Goal: Entertainment & Leisure: Consume media (video, audio)

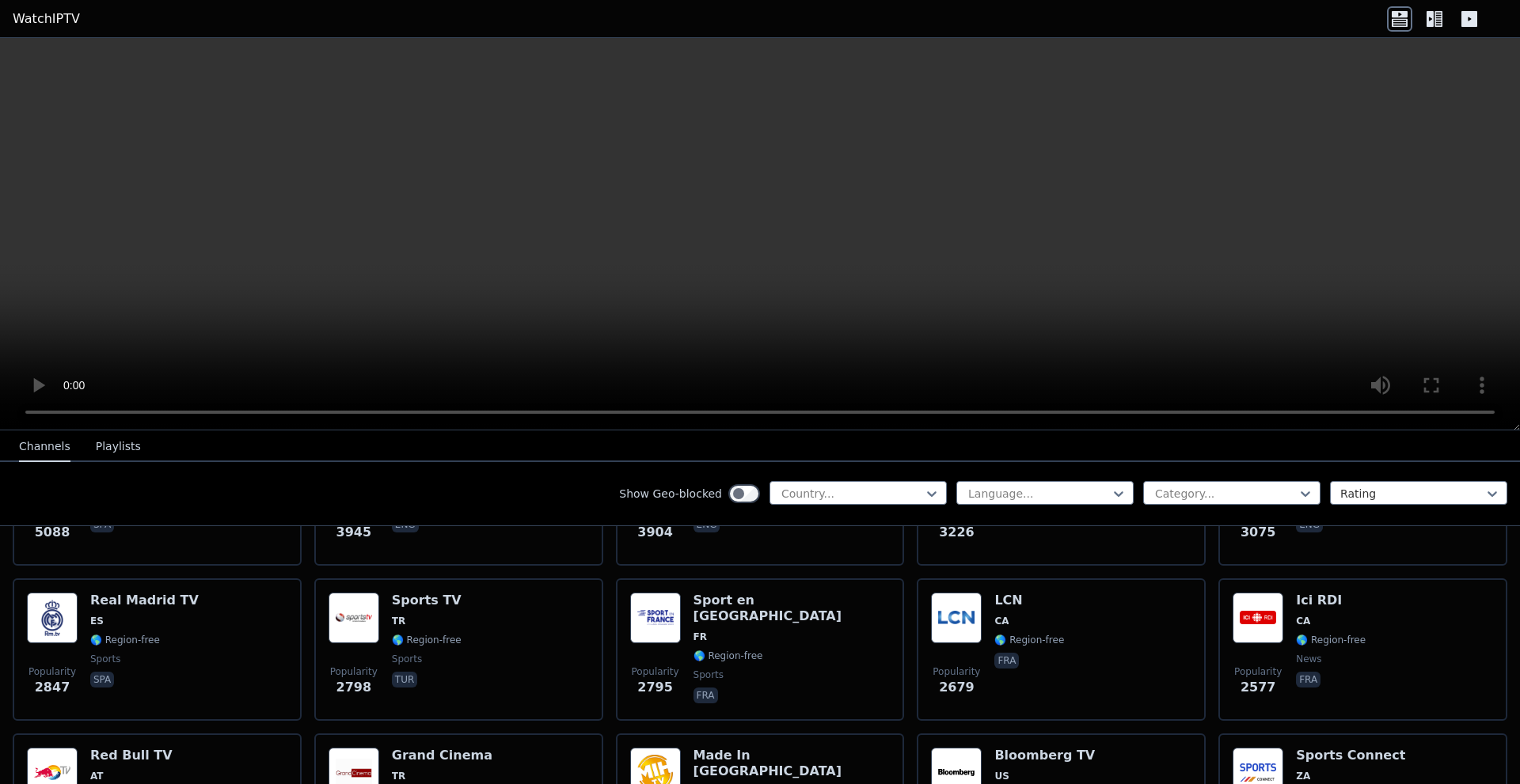
scroll to position [475, 0]
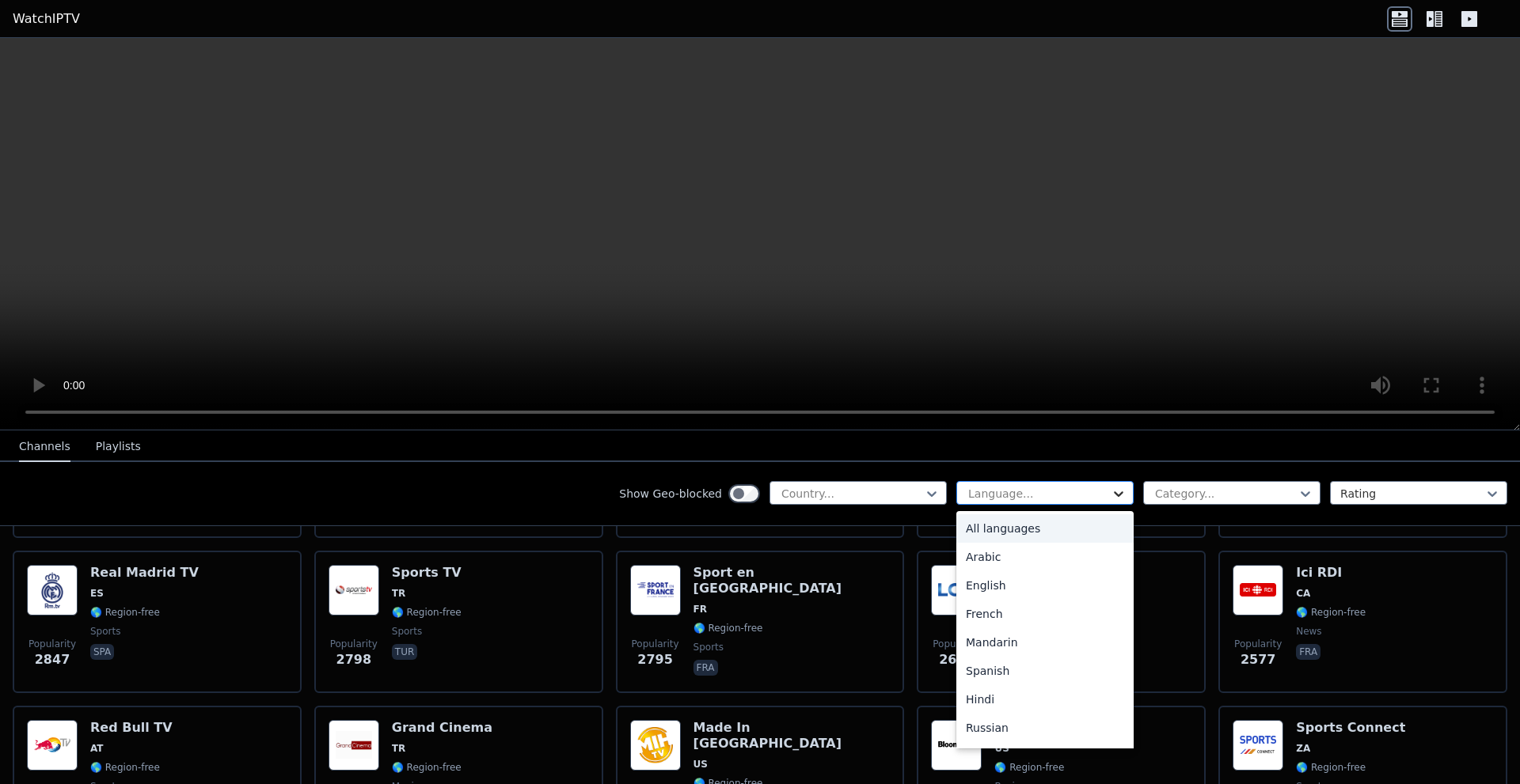
click at [1110, 491] on icon at bounding box center [1118, 494] width 16 height 16
click at [997, 587] on div "English" at bounding box center [1044, 585] width 177 height 29
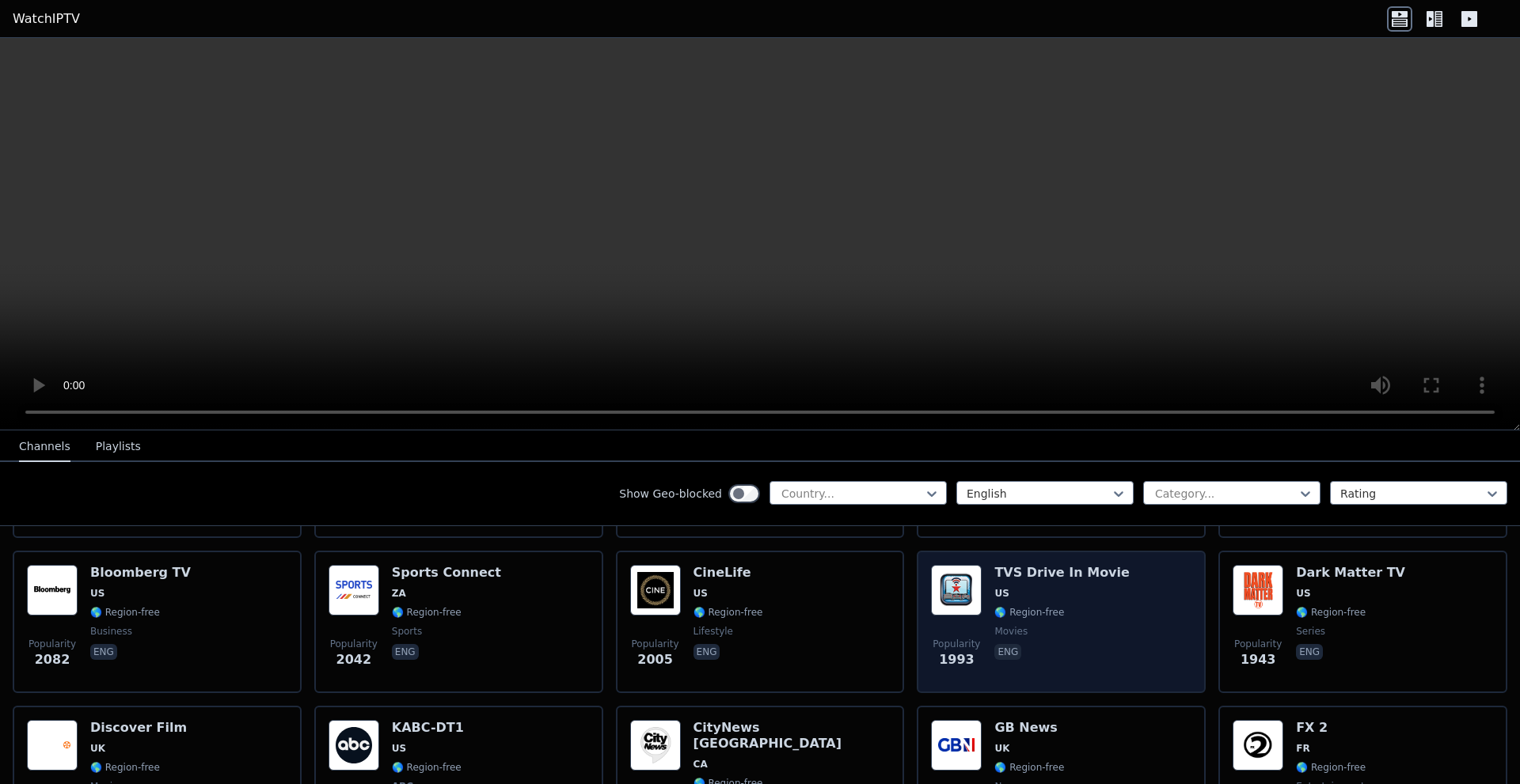
scroll to position [554, 0]
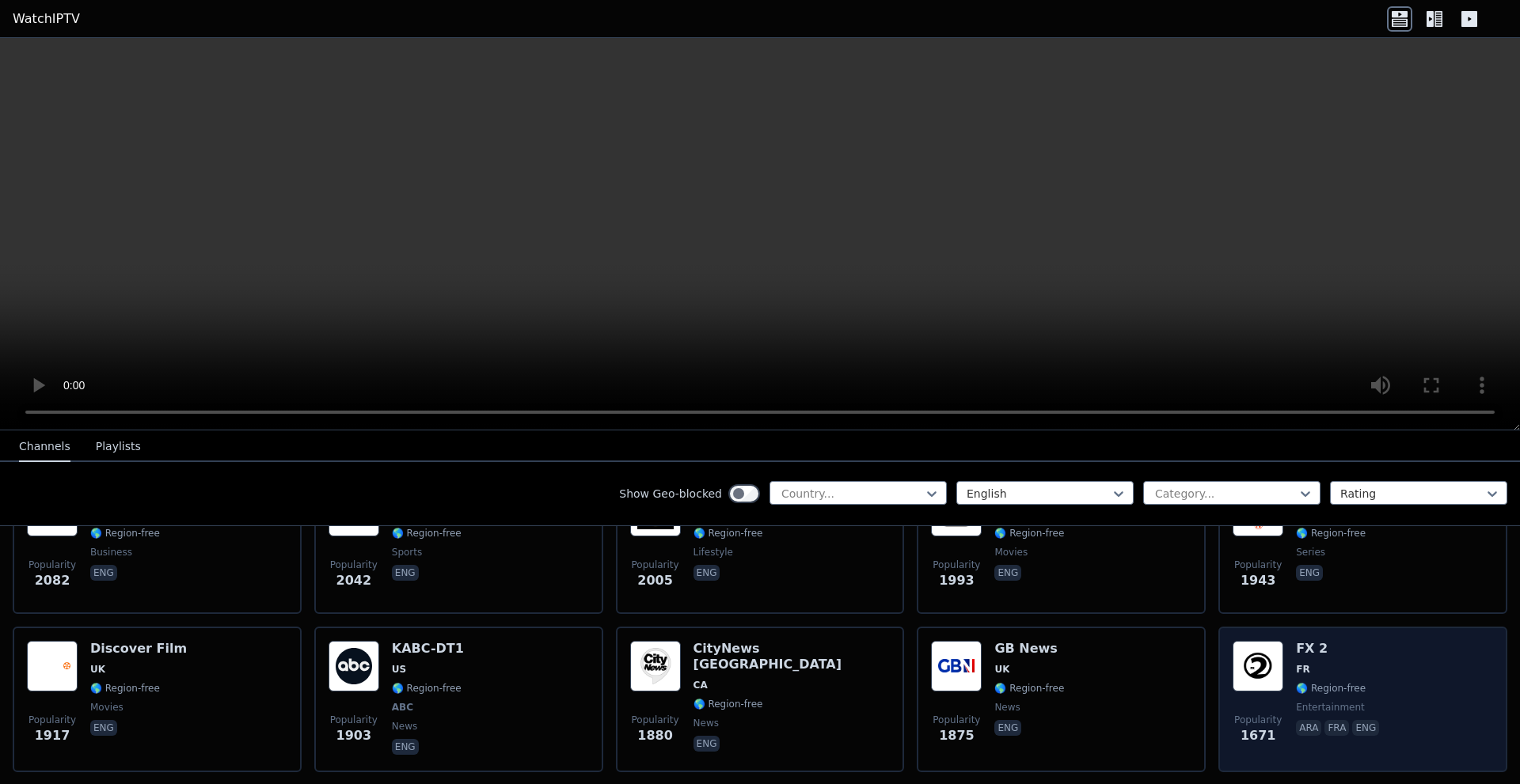
click at [1344, 663] on span "FR" at bounding box center [1339, 669] width 86 height 13
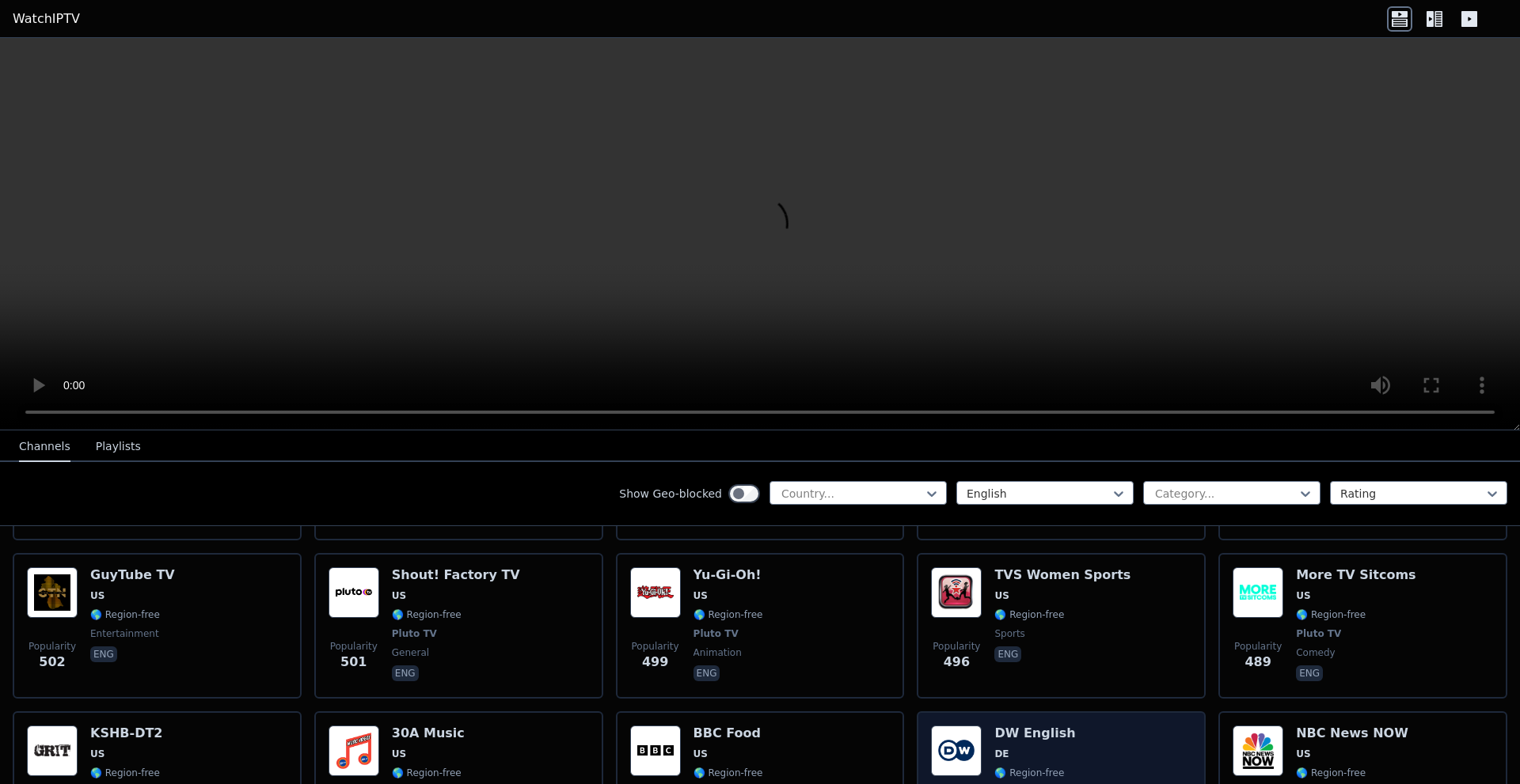
scroll to position [2849, 0]
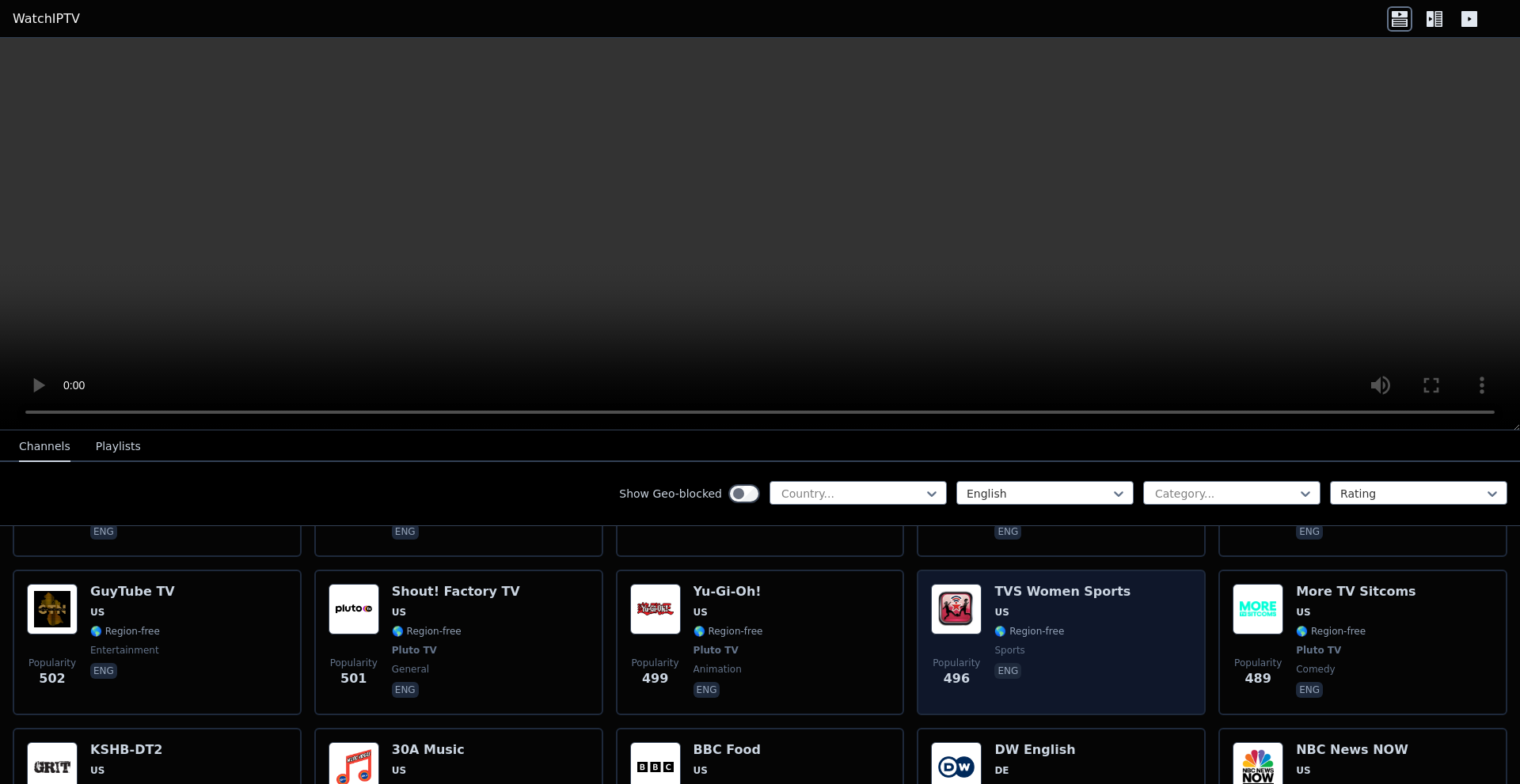
click at [1091, 584] on div "TVS Women Sports US 🌎 Region-free sports eng" at bounding box center [1062, 642] width 136 height 117
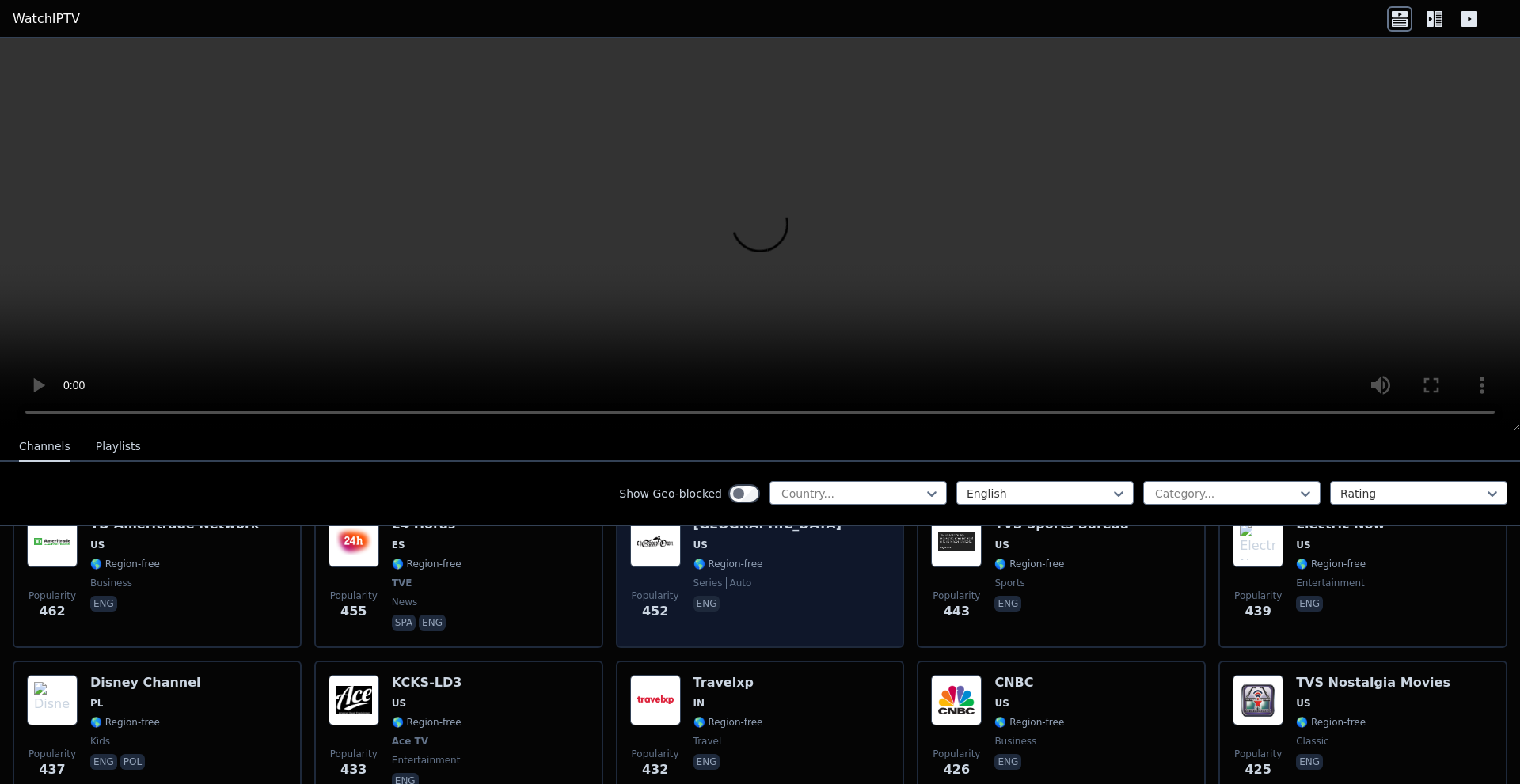
scroll to position [3244, 0]
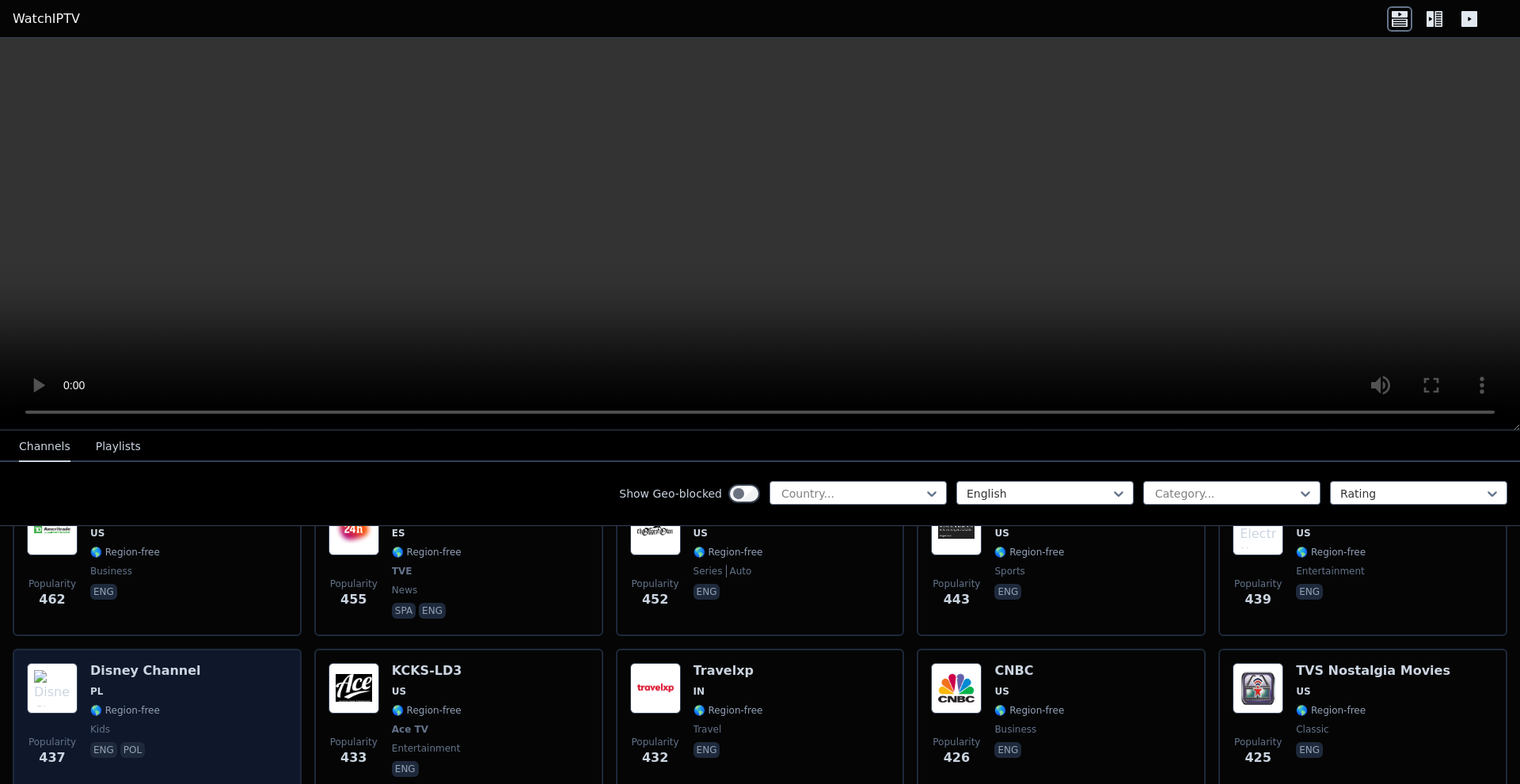
click at [169, 663] on div "Disney Channel PL 🌎 Region-free kids eng pol" at bounding box center [145, 721] width 111 height 117
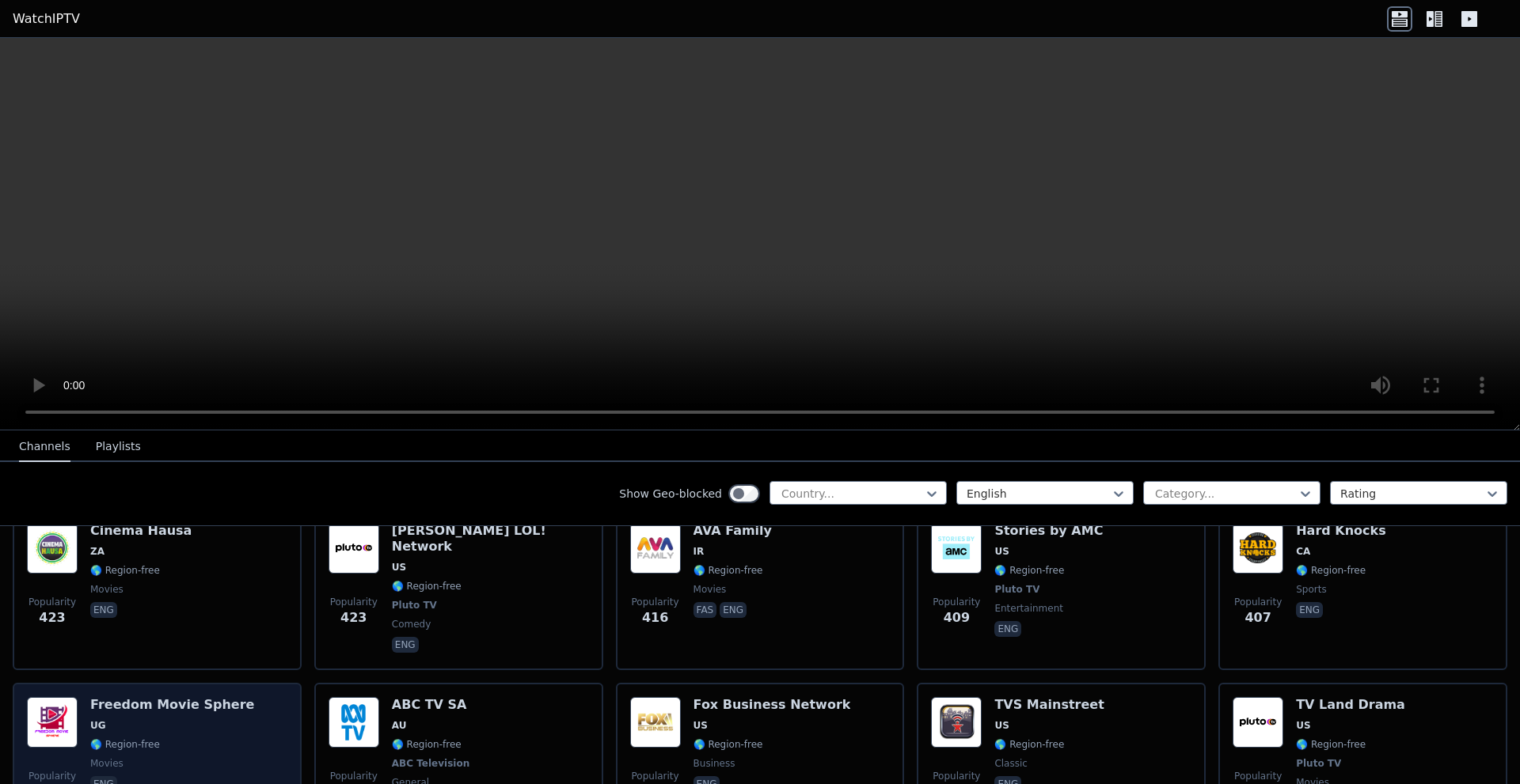
scroll to position [3561, 0]
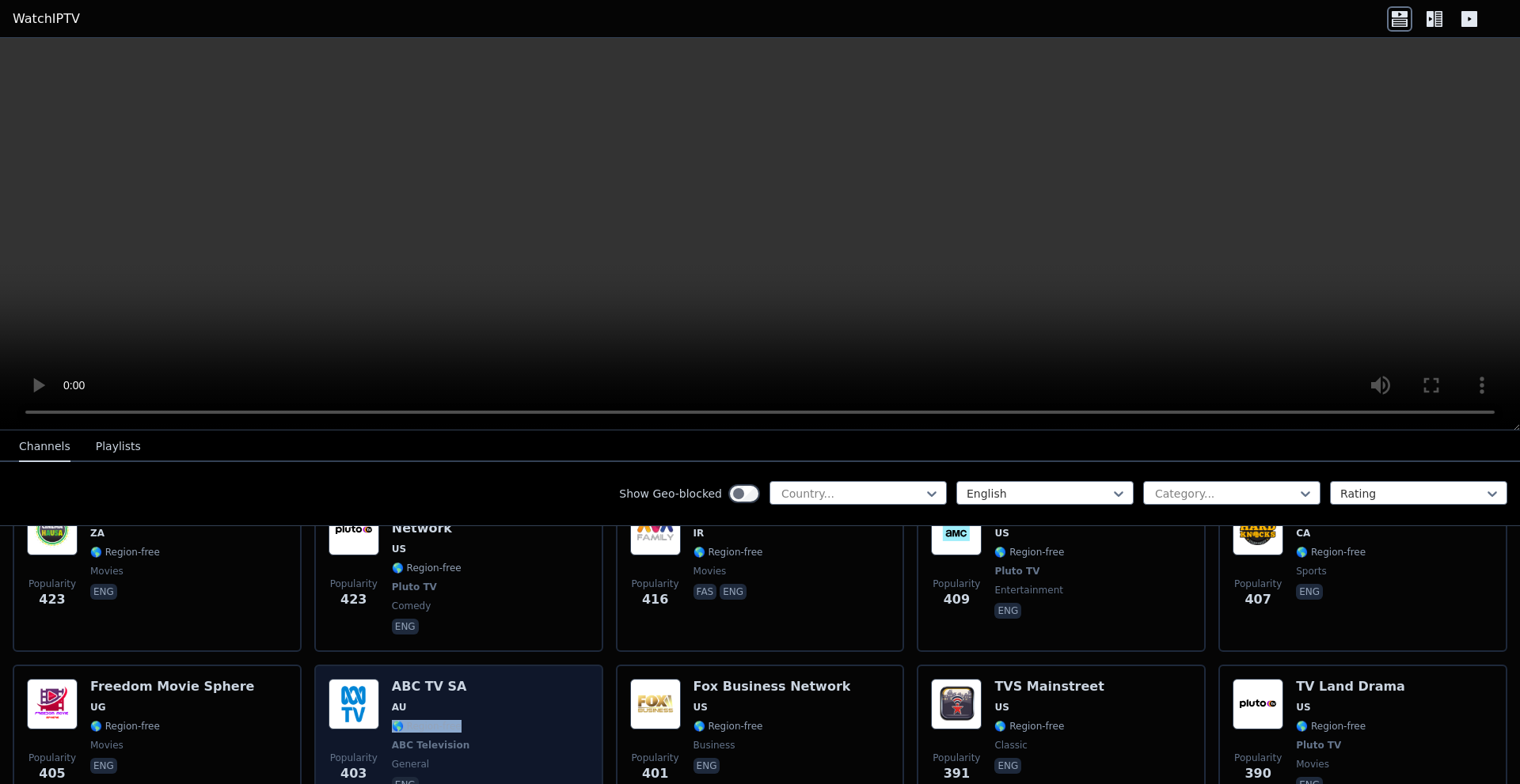
click at [496, 679] on div "Popularity 403 ABC TV SA AU 🌎 Region-free ABC Television general eng" at bounding box center [458, 736] width 260 height 117
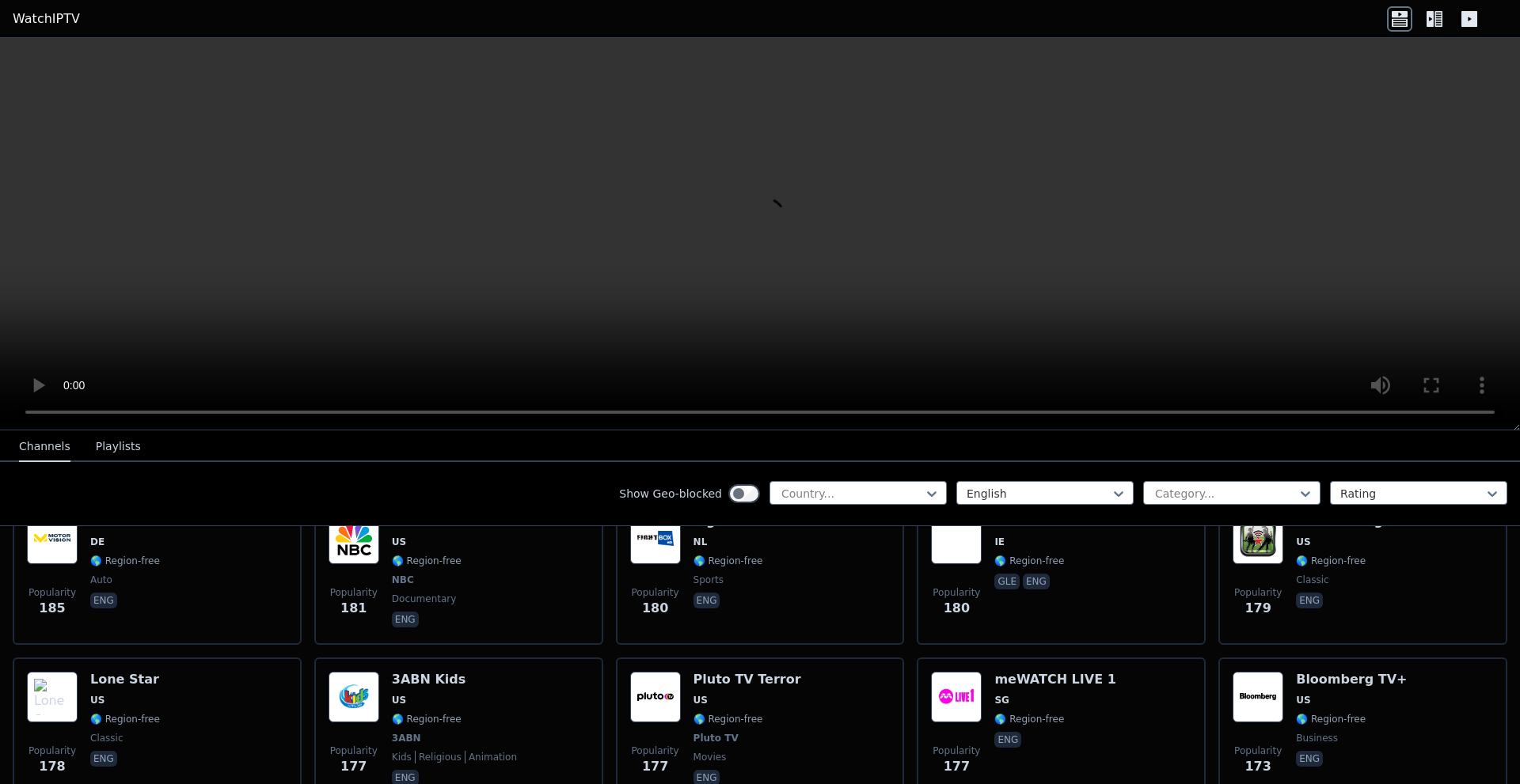
scroll to position [6596, 0]
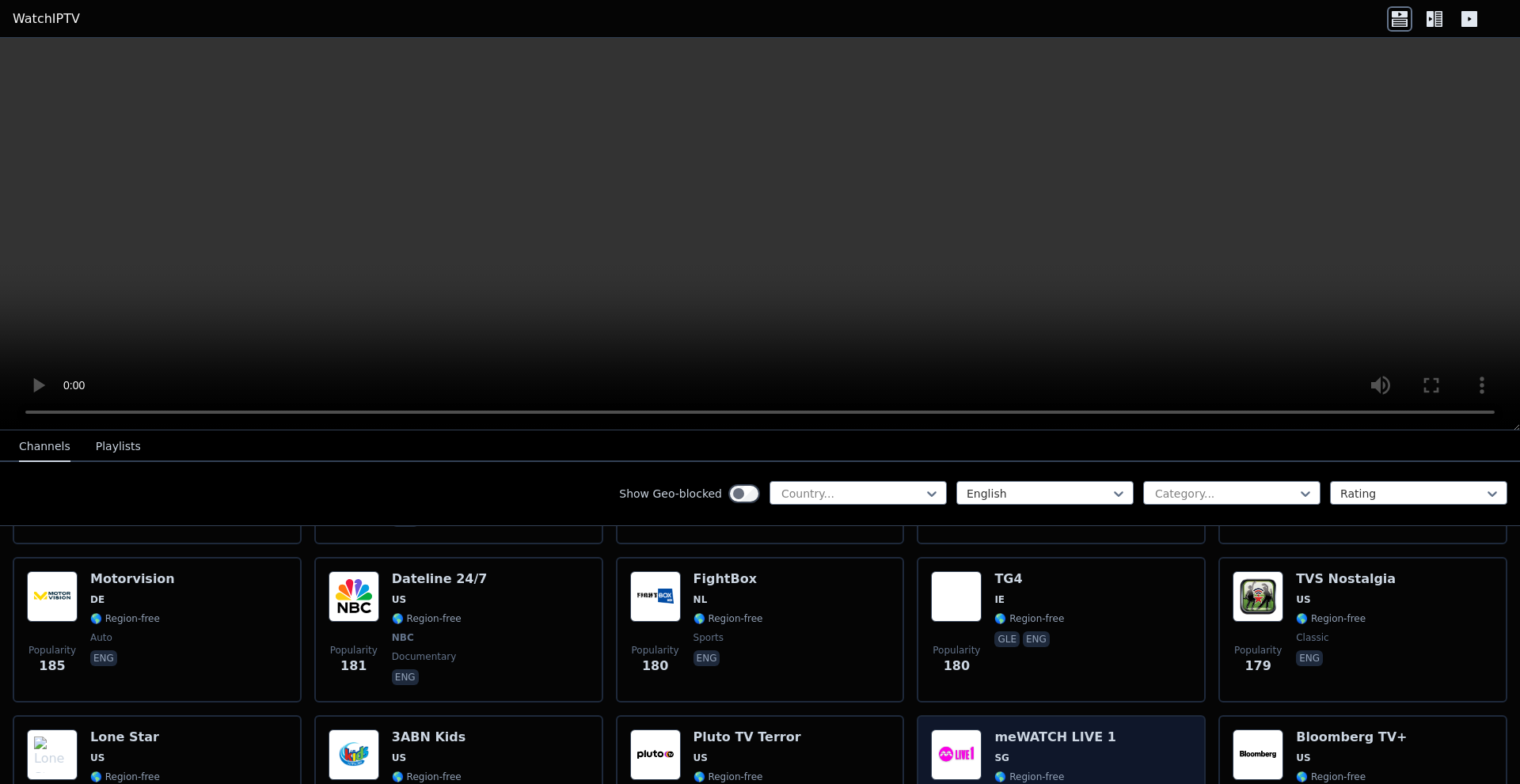
click at [1104, 730] on div "Popularity 177 meWATCH LIVE 1 SG 🌎 Region-free eng" at bounding box center [1061, 787] width 260 height 117
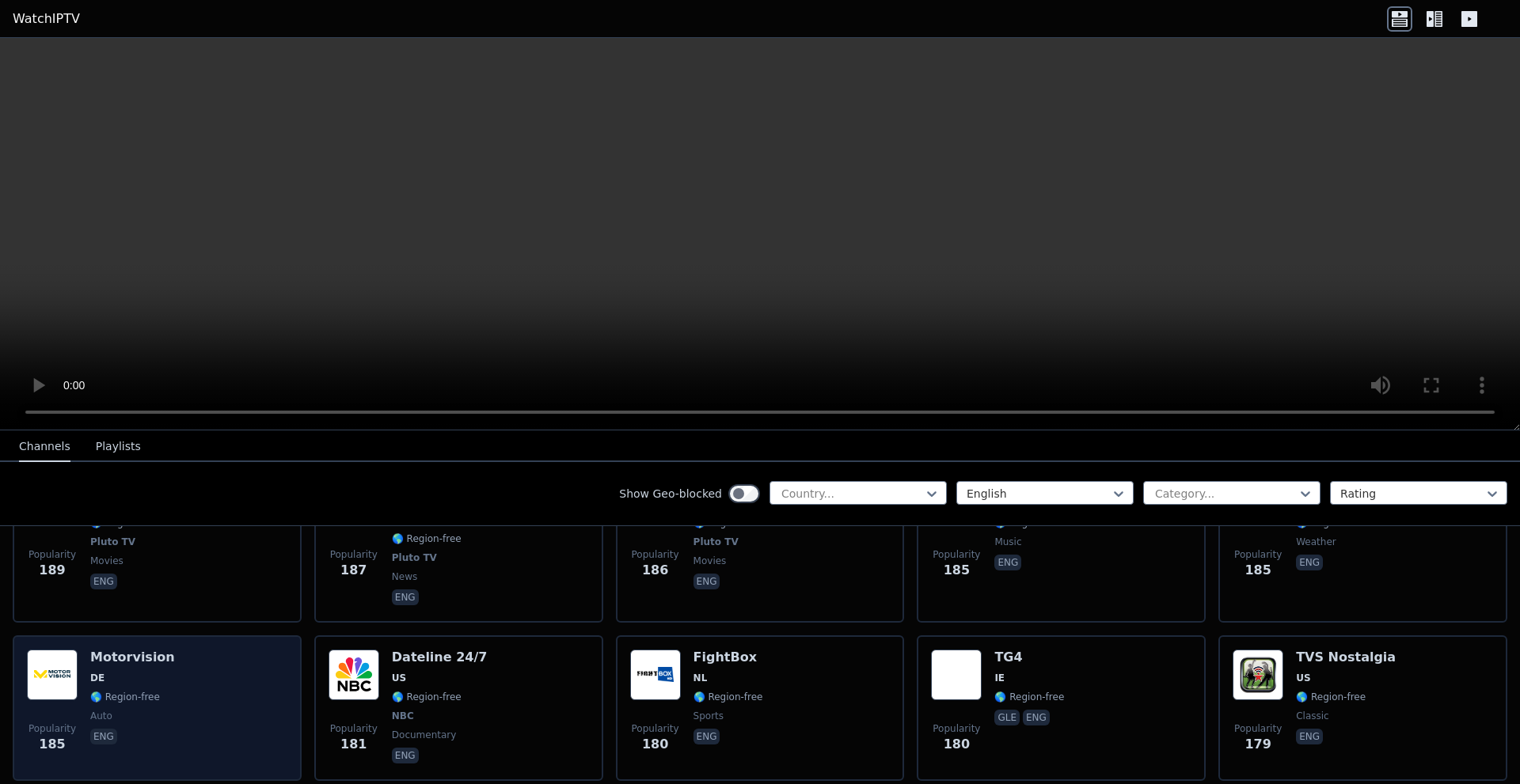
scroll to position [6517, 0]
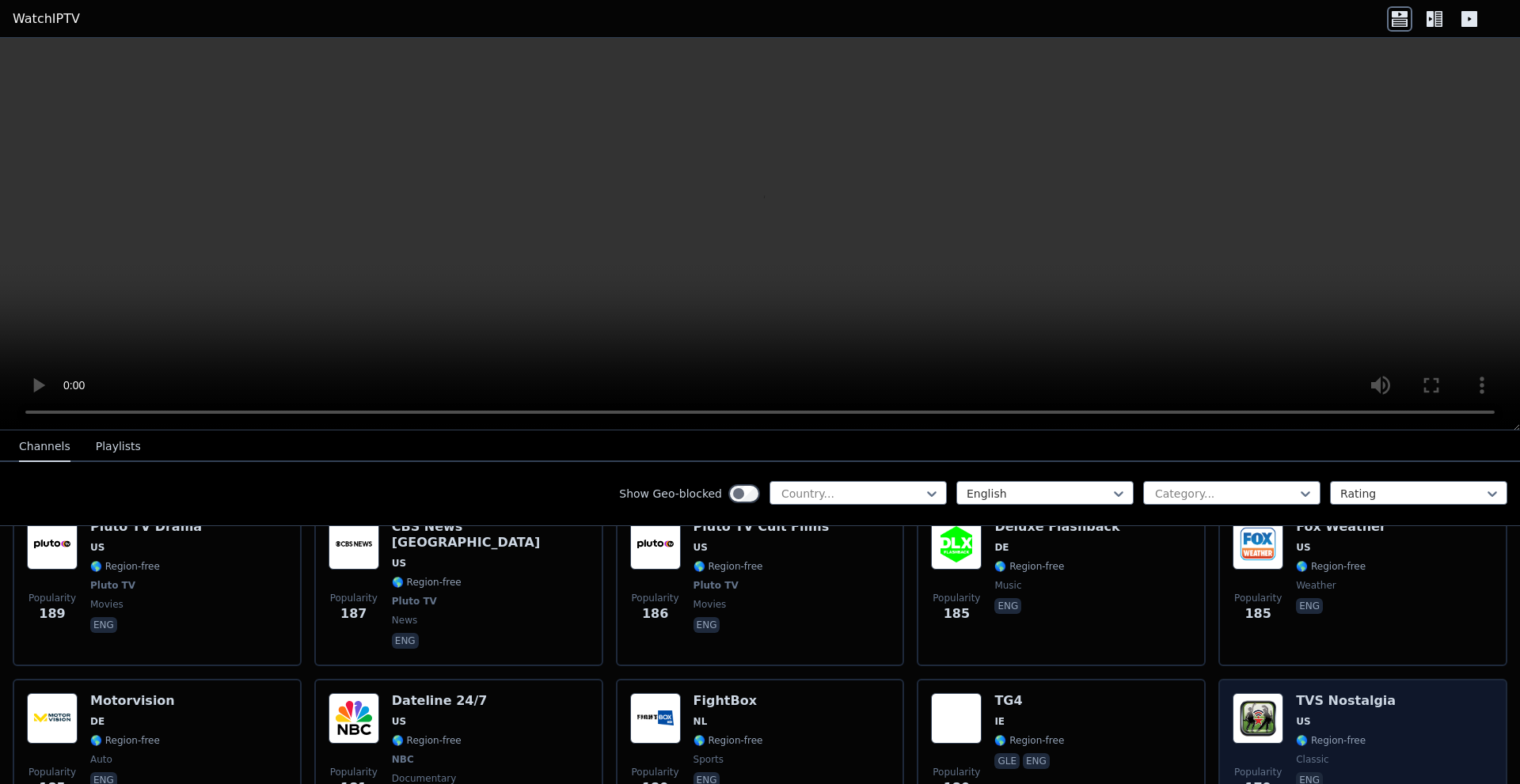
scroll to position [6438, 0]
